Goal: Find specific page/section: Find specific page/section

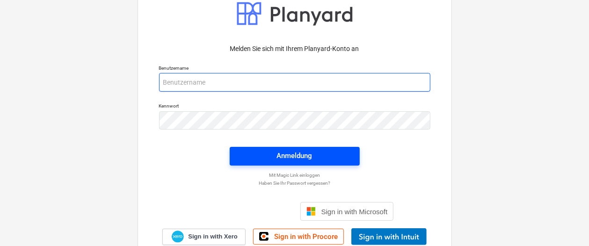
type input "[EMAIL_ADDRESS][PERSON_NAME][DOMAIN_NAME]"
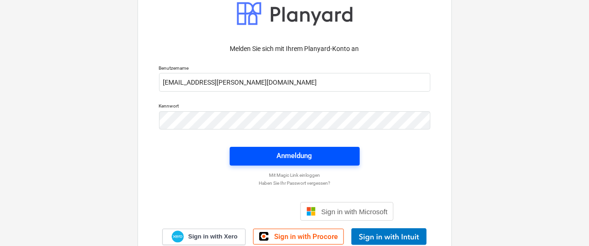
click at [281, 156] on div "Anmeldung" at bounding box center [295, 156] width 36 height 12
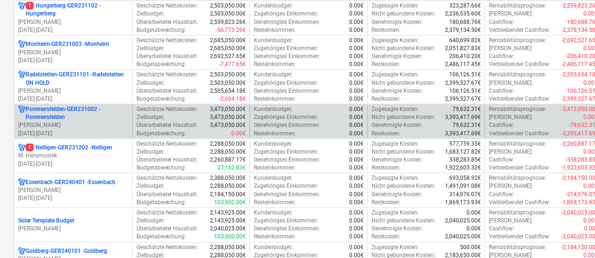
scroll to position [222, 0]
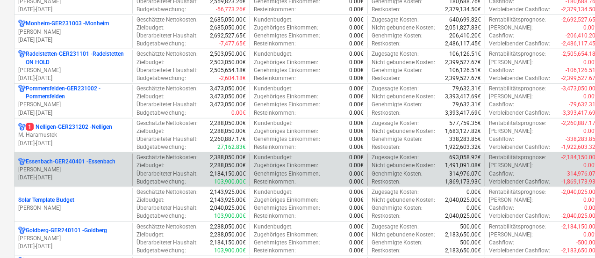
click at [307, 170] on p "Genehmigtes Einkommen :" at bounding box center [287, 174] width 66 height 8
click at [52, 161] on p "Essenbach-GER240401 - [GEOGRAPHIC_DATA]" at bounding box center [71, 162] width 90 height 8
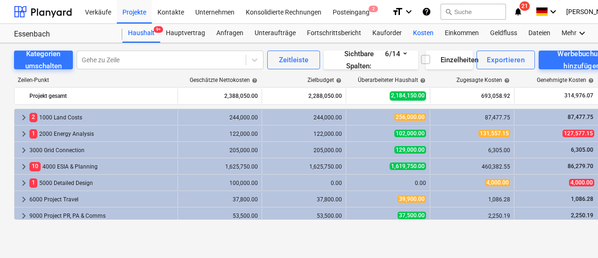
click at [422, 33] on div "Kosten" at bounding box center [424, 33] width 32 height 19
